Goal: Task Accomplishment & Management: Manage account settings

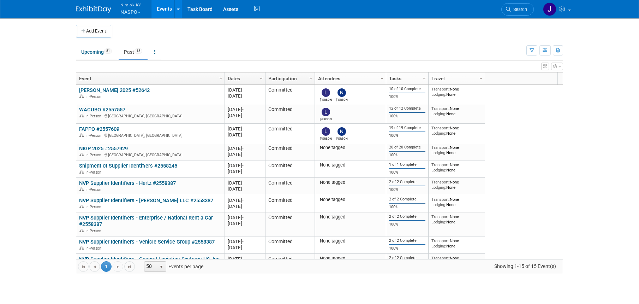
scroll to position [112, 0]
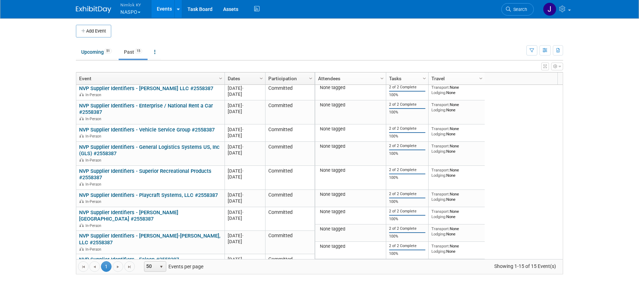
click at [135, 6] on span "Nimlok KY" at bounding box center [130, 4] width 21 height 7
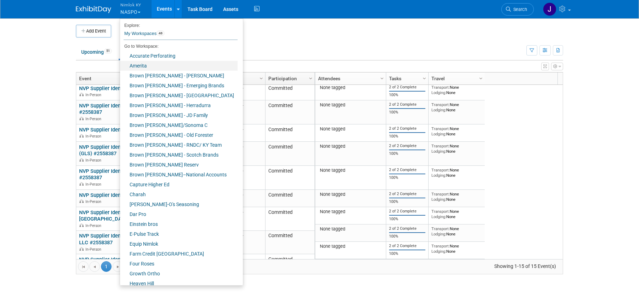
click at [162, 69] on link "Amerita" at bounding box center [179, 66] width 118 height 10
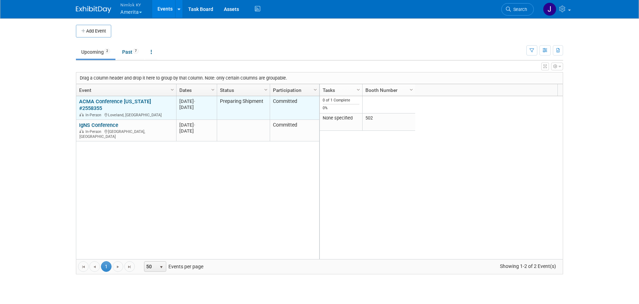
click at [99, 99] on link "ACMA Conference [US_STATE] #2558355" at bounding box center [115, 104] width 72 height 13
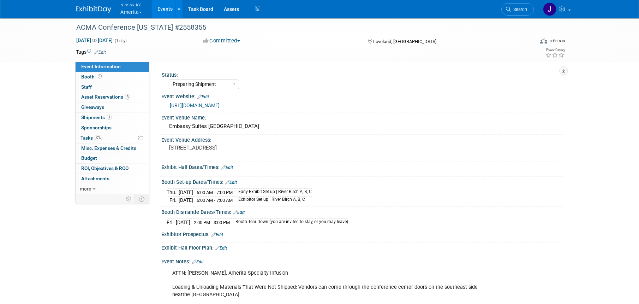
select select "Preparing Shipment"
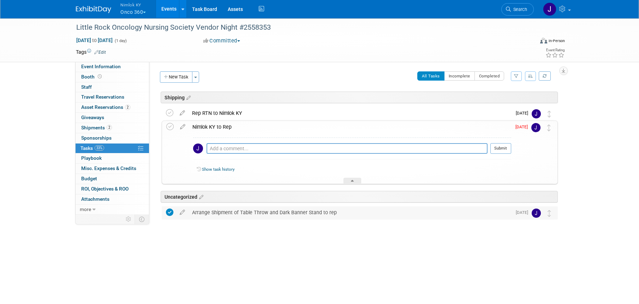
click at [216, 215] on div "Arrange Shipment of Table Throw and Dark Banner Stand to rep" at bounding box center [350, 212] width 323 height 12
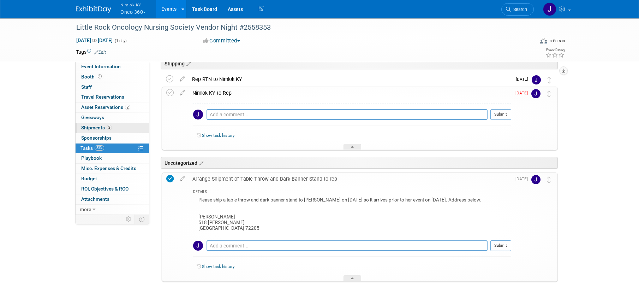
scroll to position [25, 0]
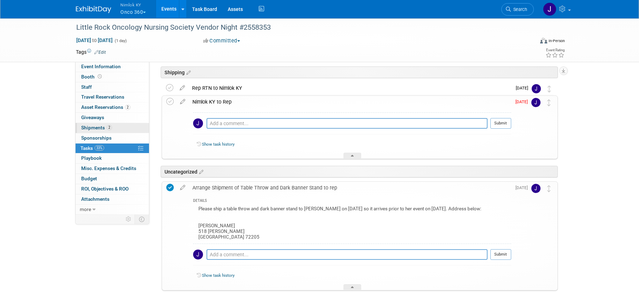
click at [110, 129] on span "2" at bounding box center [109, 127] width 5 height 5
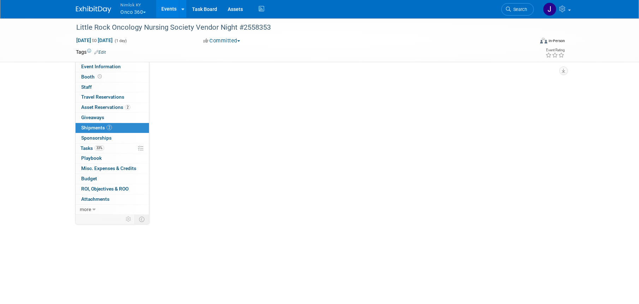
scroll to position [0, 0]
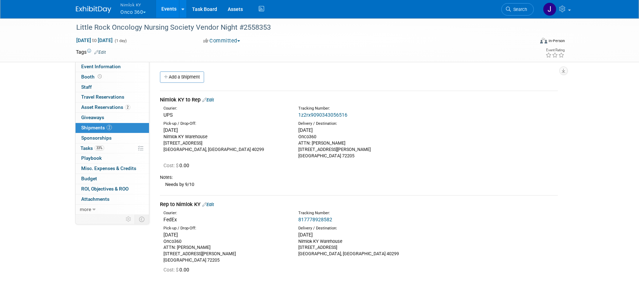
click at [364, 116] on div "1z2rx9090343056516" at bounding box center [377, 114] width 158 height 7
drag, startPoint x: 333, startPoint y: 113, endPoint x: 298, endPoint y: 115, distance: 35.0
click at [298, 115] on div "1z2rx9090343056516" at bounding box center [377, 114] width 158 height 7
copy link "1z2rx9090343056516"
click at [109, 107] on span "Asset Reservations 2" at bounding box center [105, 107] width 49 height 6
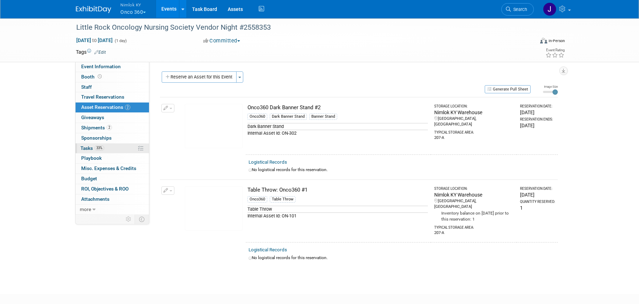
click at [116, 144] on link "33% Tasks 33%" at bounding box center [112, 148] width 73 height 10
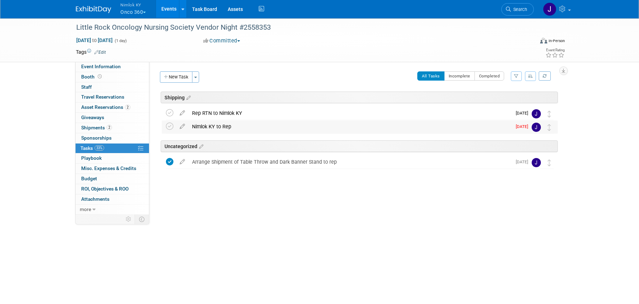
click at [213, 129] on div "Nimlok KY to Rep" at bounding box center [350, 126] width 323 height 12
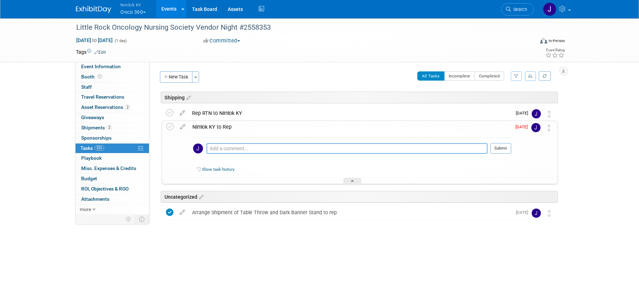
click at [225, 149] on textarea at bounding box center [347, 148] width 281 height 11
paste textarea "1z2rx9090343056516"
type textarea "1z2rx9090343056516"
drag, startPoint x: 507, startPoint y: 146, endPoint x: 497, endPoint y: 146, distance: 9.9
click at [507, 146] on button "Submit" at bounding box center [500, 148] width 21 height 11
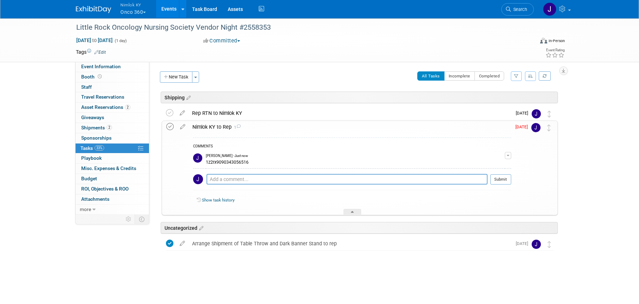
click at [171, 126] on icon at bounding box center [169, 126] width 7 height 7
